Goal: Task Accomplishment & Management: Manage account settings

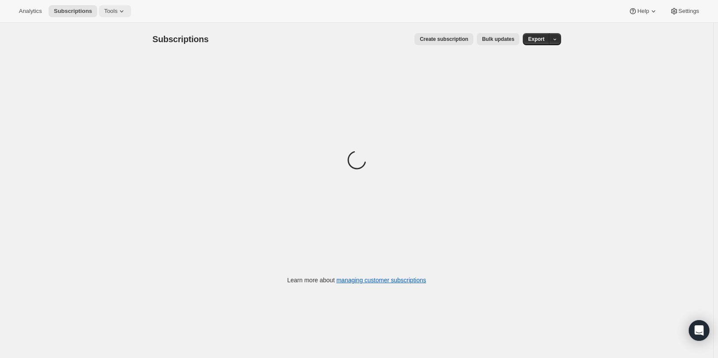
click at [112, 12] on span "Tools" at bounding box center [110, 11] width 13 height 7
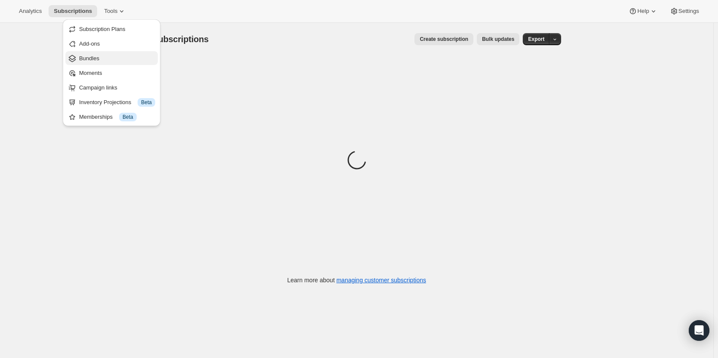
click at [92, 58] on span "Bundles" at bounding box center [89, 58] width 20 height 6
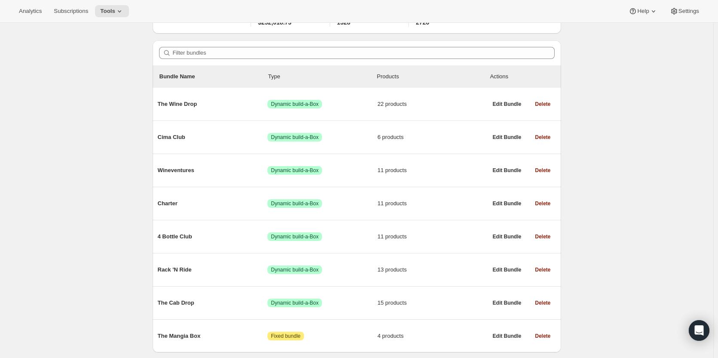
scroll to position [87, 0]
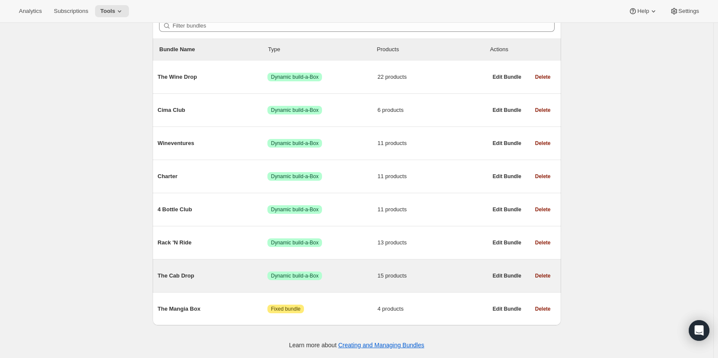
click at [325, 273] on span "Success Dynamic build-a-Box" at bounding box center [322, 275] width 110 height 9
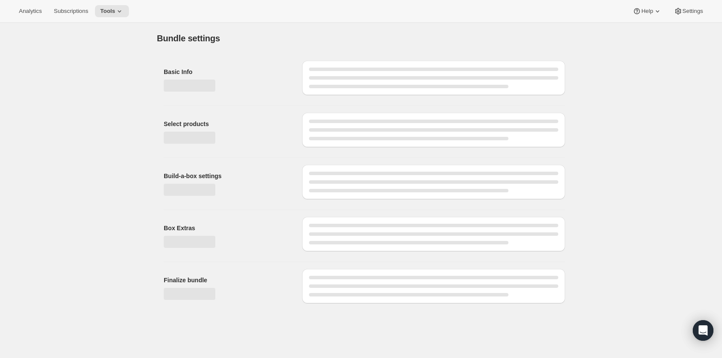
type input "The Cab Drop"
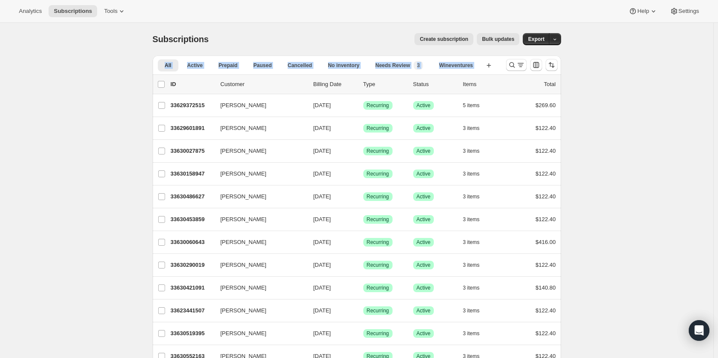
drag, startPoint x: 717, startPoint y: 31, endPoint x: 717, endPoint y: 62, distance: 30.5
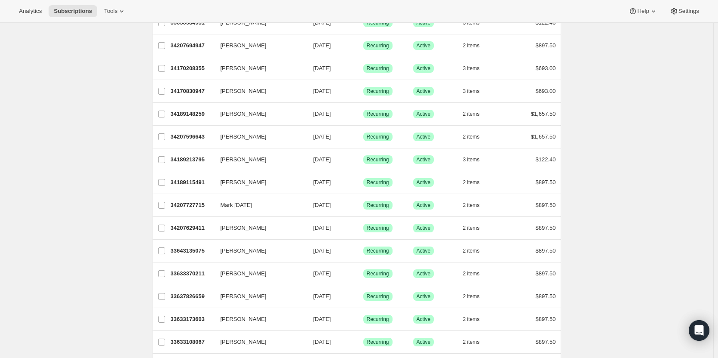
scroll to position [626, 0]
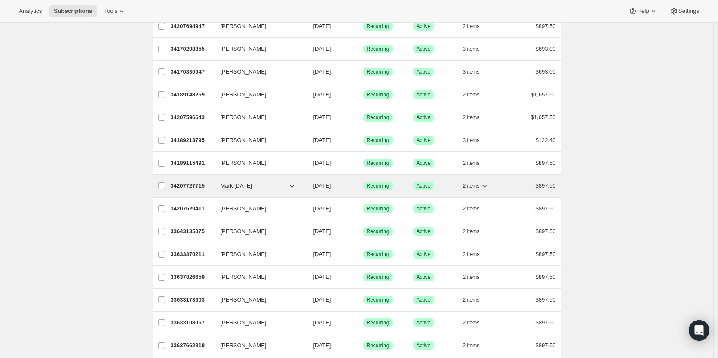
click at [194, 188] on p "34207727715" at bounding box center [192, 185] width 43 height 9
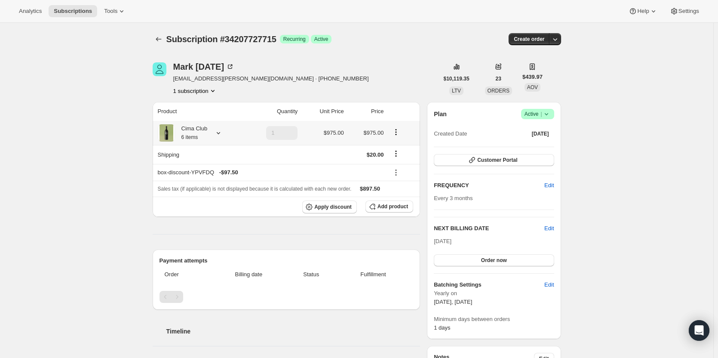
click at [202, 136] on div "Cima Club 6 items" at bounding box center [191, 132] width 33 height 17
click at [303, 178] on th "box-discount-YPVFDQ - $97.50" at bounding box center [270, 172] width 234 height 17
click at [530, 161] on button "Customer Portal" at bounding box center [494, 160] width 120 height 12
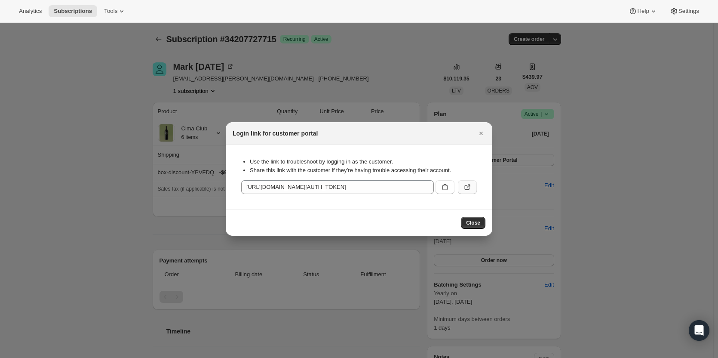
click at [467, 186] on icon ":rpl:" at bounding box center [467, 187] width 9 height 9
click at [481, 129] on icon "Close" at bounding box center [481, 133] width 9 height 9
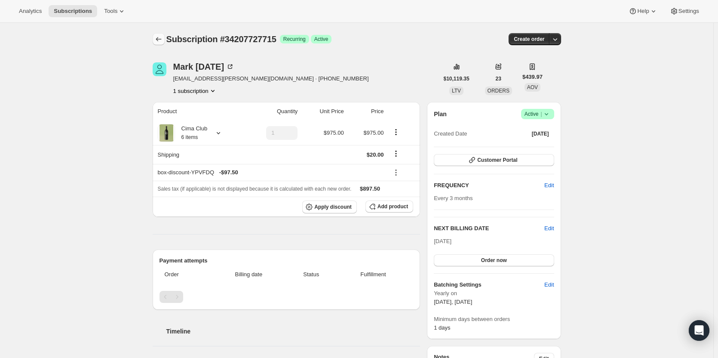
click at [161, 40] on icon "Subscriptions" at bounding box center [158, 39] width 9 height 9
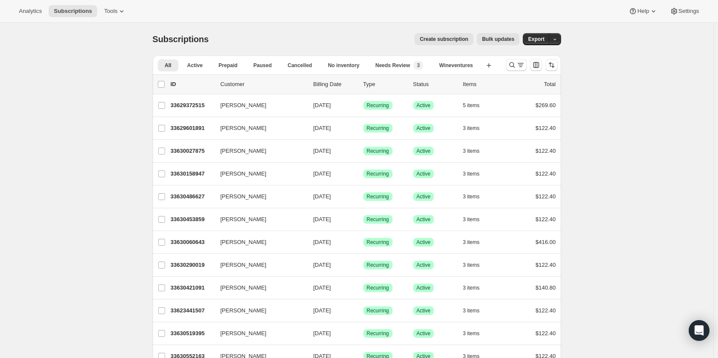
drag, startPoint x: 708, startPoint y: 101, endPoint x: 705, endPoint y: 94, distance: 8.2
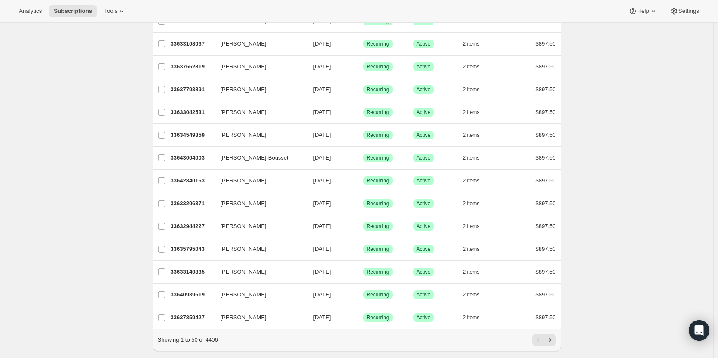
scroll to position [909, 0]
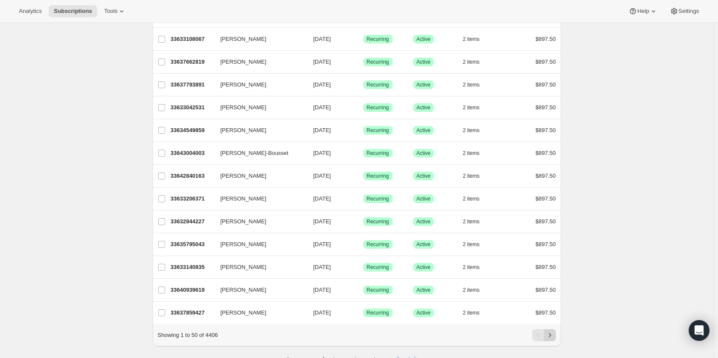
click at [550, 339] on icon "Next" at bounding box center [549, 334] width 9 height 9
click at [553, 341] on button "Next" at bounding box center [550, 335] width 12 height 12
click at [554, 339] on icon "Next" at bounding box center [549, 334] width 9 height 9
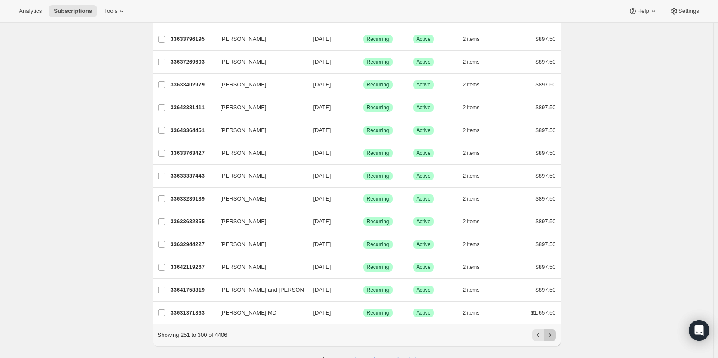
click at [554, 339] on icon "Next" at bounding box center [549, 334] width 9 height 9
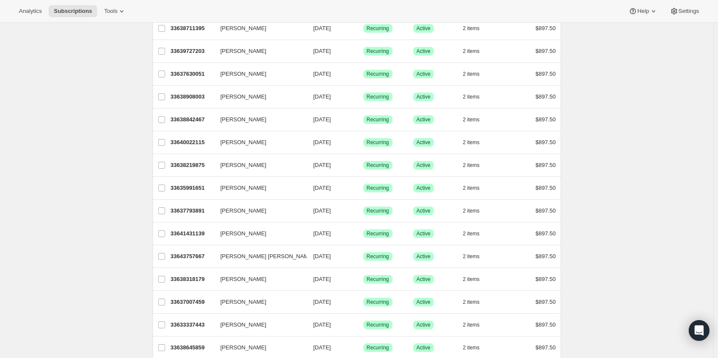
scroll to position [0, 0]
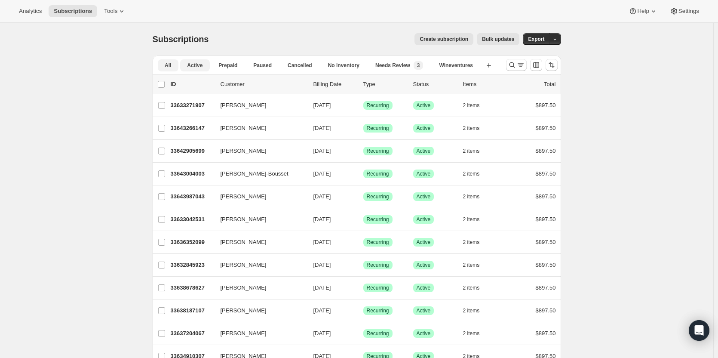
click at [202, 66] on span "Active" at bounding box center [194, 65] width 15 height 7
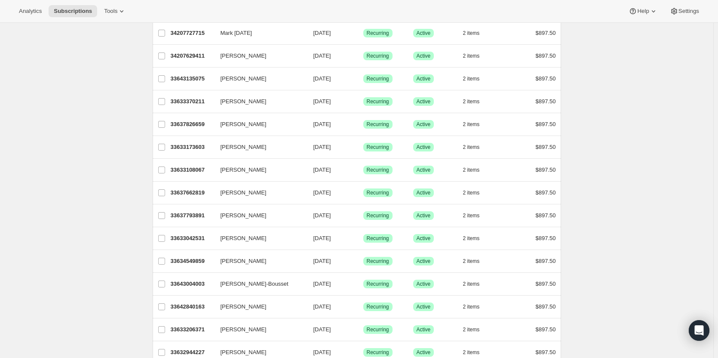
scroll to position [930, 0]
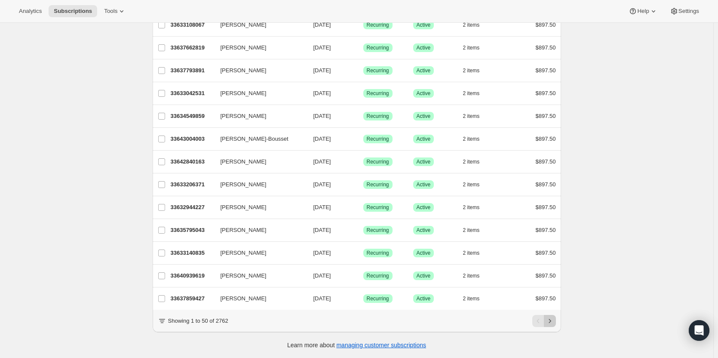
click at [552, 321] on icon "Next" at bounding box center [549, 320] width 9 height 9
click at [550, 321] on icon "Next" at bounding box center [549, 320] width 2 height 4
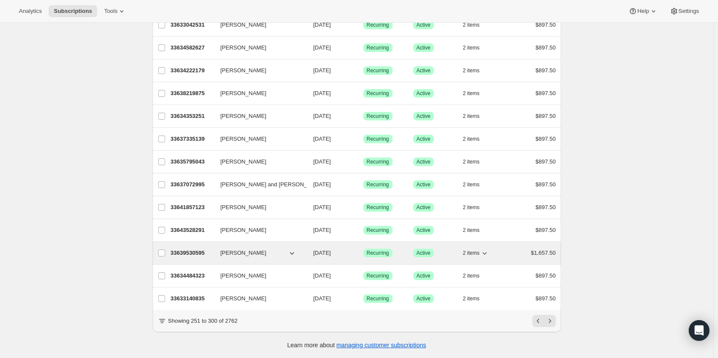
click at [185, 248] on p "33639530595" at bounding box center [192, 252] width 43 height 9
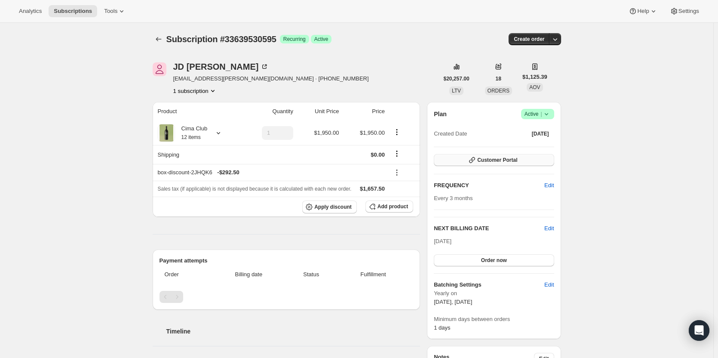
click at [504, 161] on span "Customer Portal" at bounding box center [497, 159] width 40 height 7
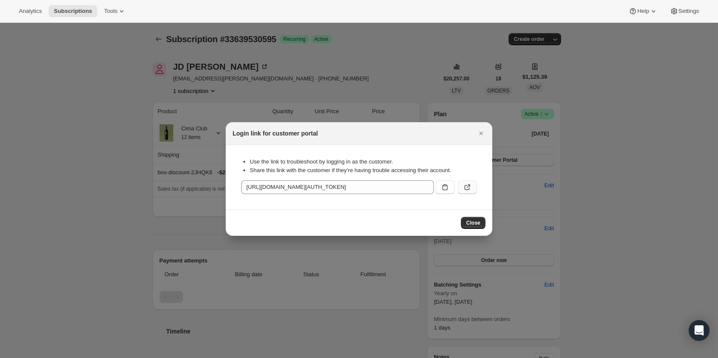
click at [468, 190] on icon ":r17c:" at bounding box center [467, 187] width 9 height 9
click at [485, 136] on button "Close" at bounding box center [481, 133] width 12 height 12
